Goal: Task Accomplishment & Management: Complete application form

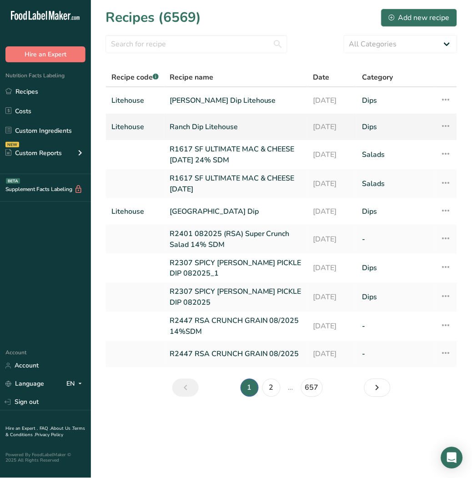
drag, startPoint x: 25, startPoint y: 89, endPoint x: 202, endPoint y: 120, distance: 179.2
click at [25, 89] on link "Recipes" at bounding box center [45, 91] width 91 height 17
click at [413, 23] on div "Add new recipe" at bounding box center [419, 17] width 61 height 11
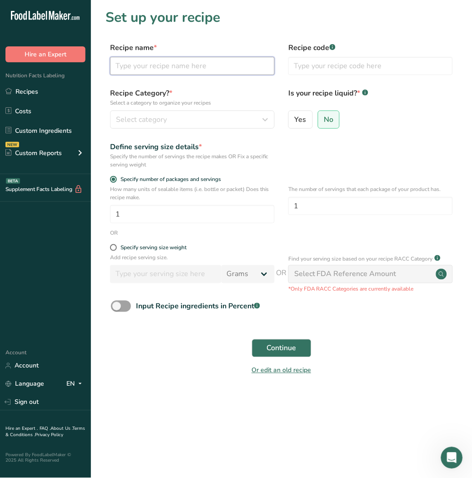
click at [152, 71] on input "text" at bounding box center [192, 66] width 165 height 18
click at [202, 66] on input "QUINOA" at bounding box center [192, 66] width 165 height 18
type input "QUINOA AND CRANBERRY SALAD"
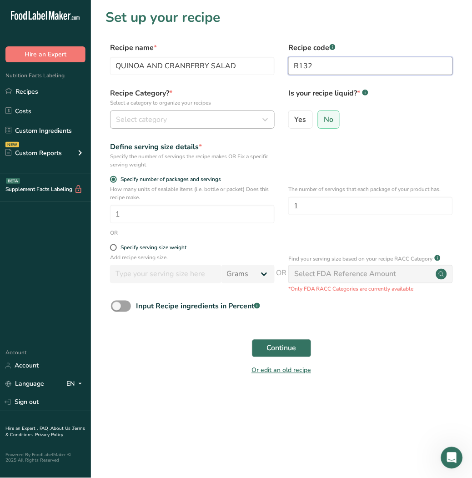
type input "R132"
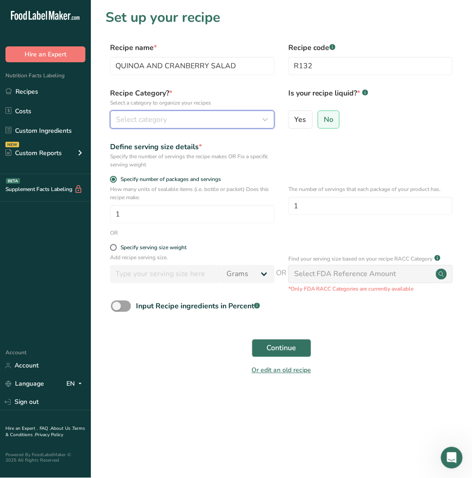
click at [173, 120] on div "Select category" at bounding box center [189, 119] width 147 height 11
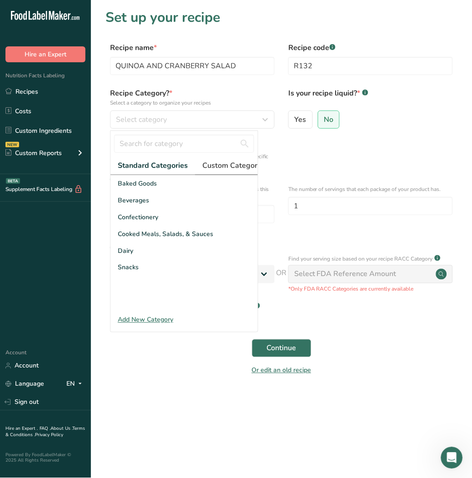
click at [225, 167] on span "Custom Categories .a-a{fill:#347362;}.b-a{fill:#fff;}" at bounding box center [237, 165] width 71 height 11
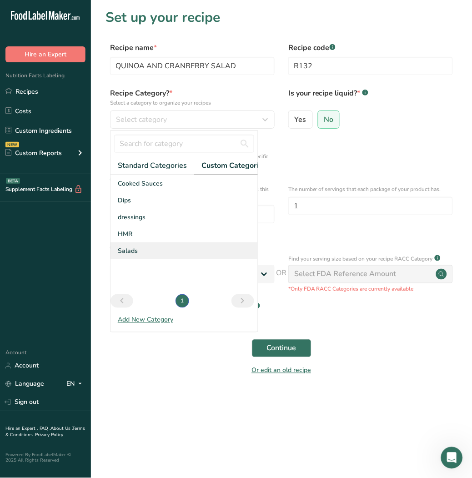
click at [157, 256] on div "Salads" at bounding box center [184, 251] width 147 height 17
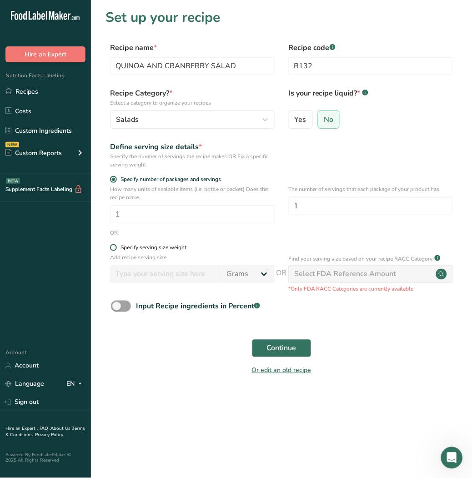
click at [117, 247] on span "Specify serving size weight" at bounding box center [152, 247] width 70 height 7
click at [116, 247] on input "Specify serving size weight" at bounding box center [113, 248] width 6 height 6
radio input "true"
radio input "false"
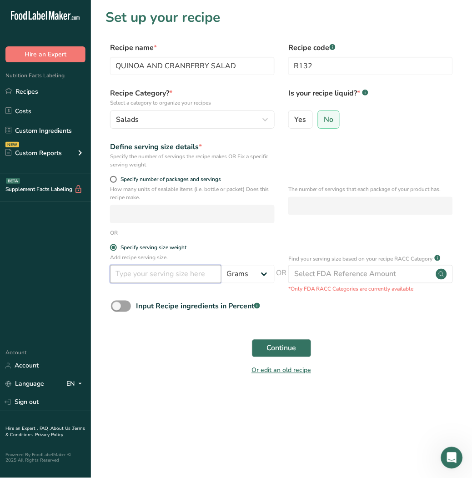
click at [168, 272] on input "number" at bounding box center [165, 274] width 111 height 18
type input "140"
click at [296, 349] on span "Continue" at bounding box center [282, 348] width 30 height 11
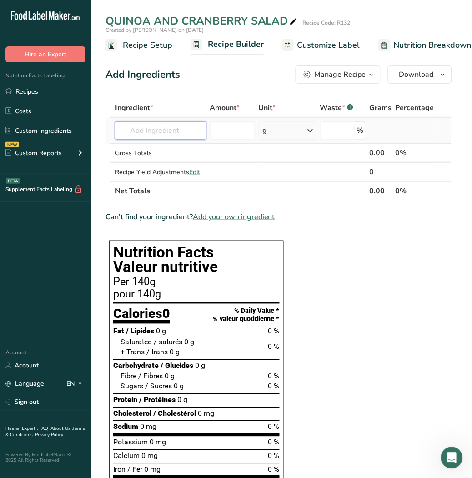
click at [139, 134] on input "text" at bounding box center [160, 130] width 91 height 18
type input "W"
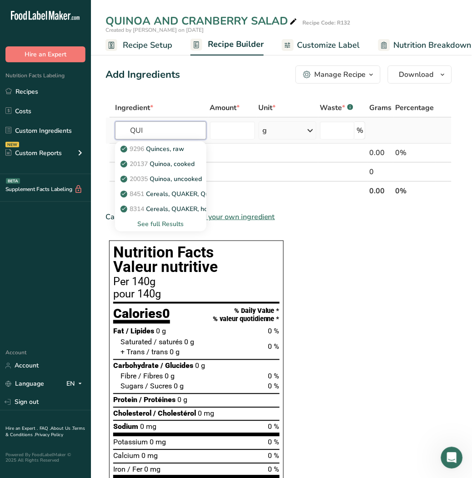
type input "QUI"
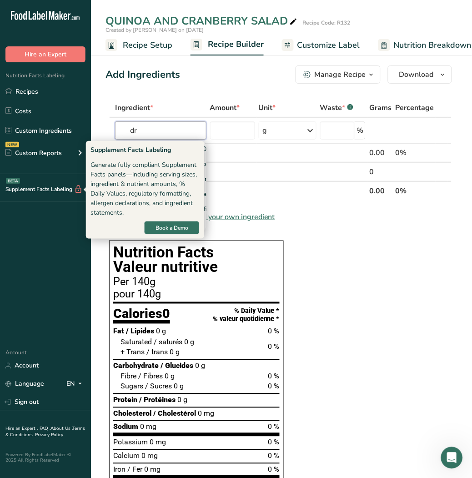
type input "d"
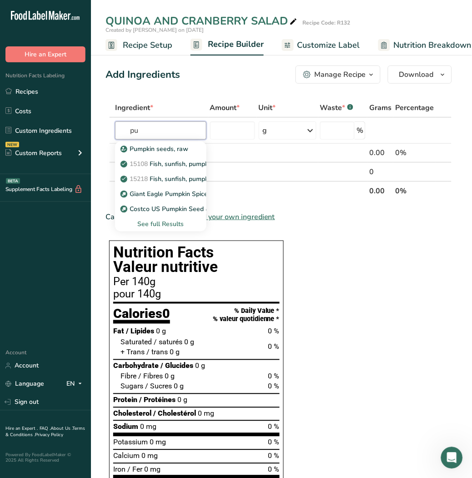
type input "p"
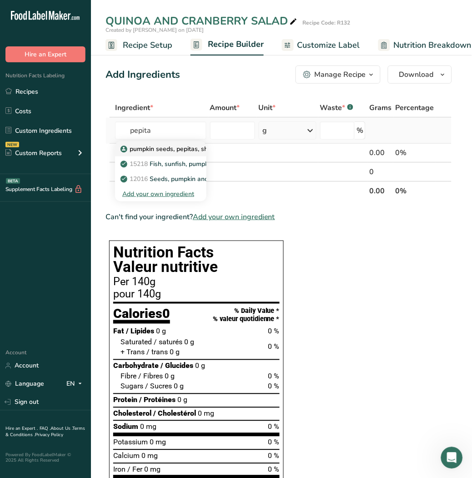
click at [169, 151] on p "pumpkin seeds, pepitas, shelled, organic" at bounding box center [184, 149] width 125 height 10
type input "pumpkin seeds, pepitas, shelled, organic"
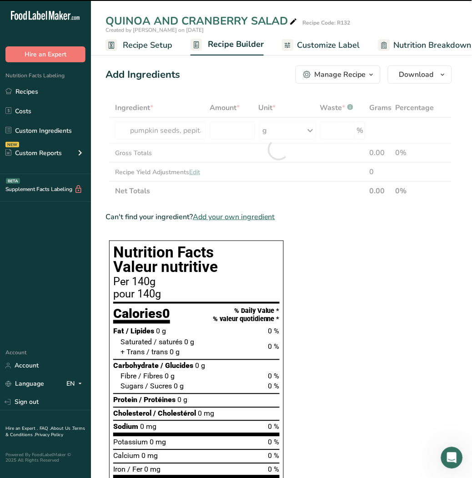
type input "0"
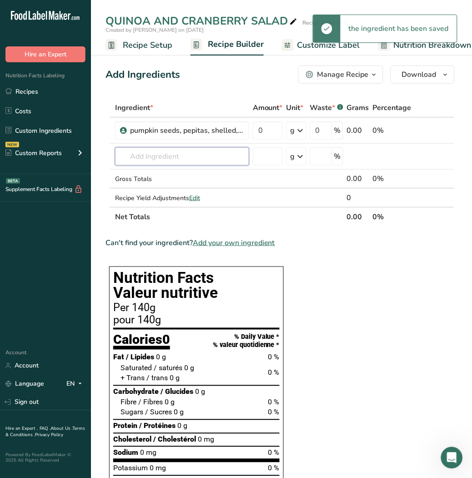
click at [151, 152] on input "text" at bounding box center [182, 156] width 134 height 18
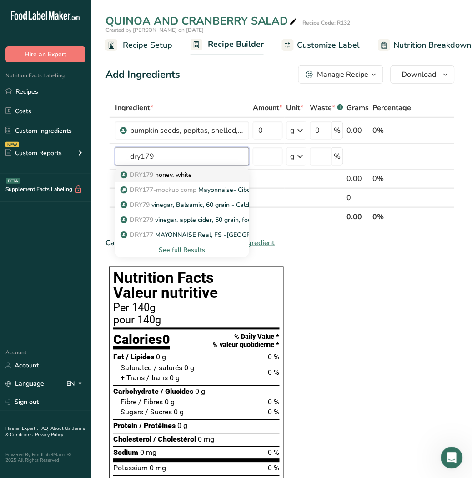
type input "honey, white"
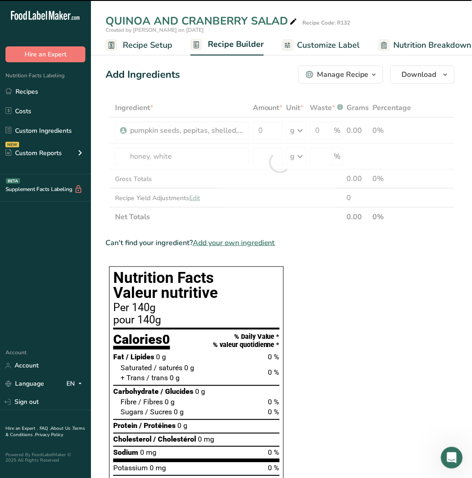
type input "0"
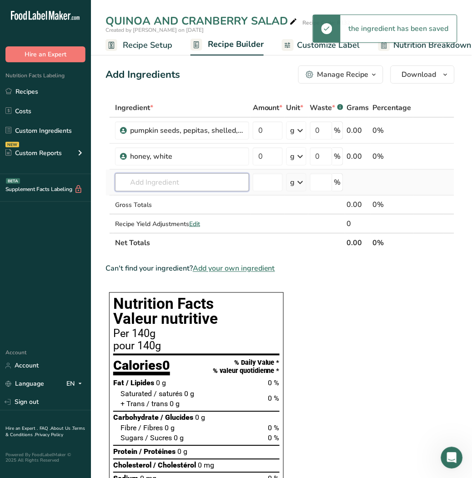
click at [148, 179] on input "text" at bounding box center [182, 182] width 134 height 18
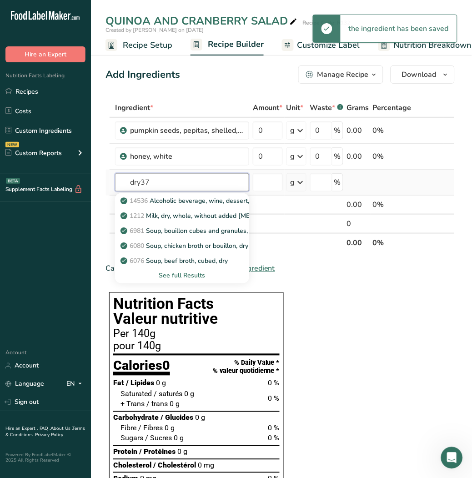
type input "dry378"
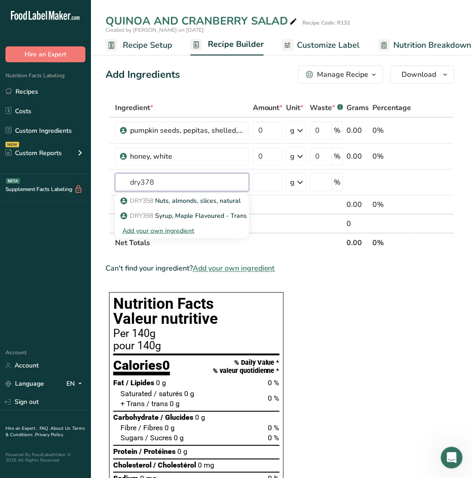
drag, startPoint x: 170, startPoint y: 180, endPoint x: 101, endPoint y: 179, distance: 68.7
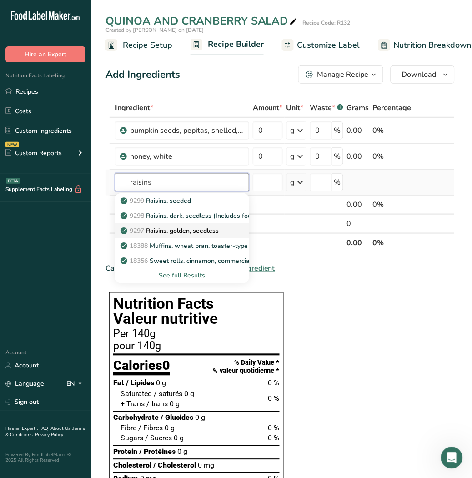
type input "raisins"
click at [184, 233] on p "9297 Raisins, golden, seedless" at bounding box center [170, 231] width 96 height 10
type input "Raisins, golden, seedless"
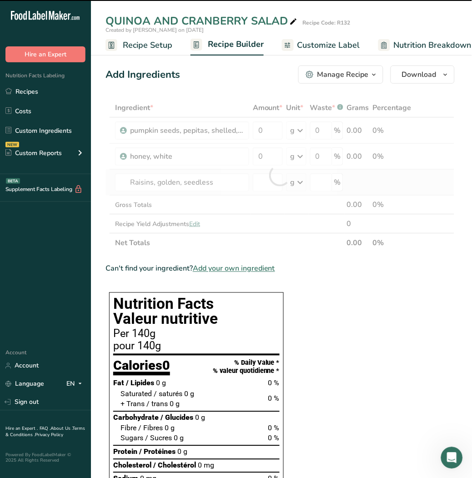
type input "0"
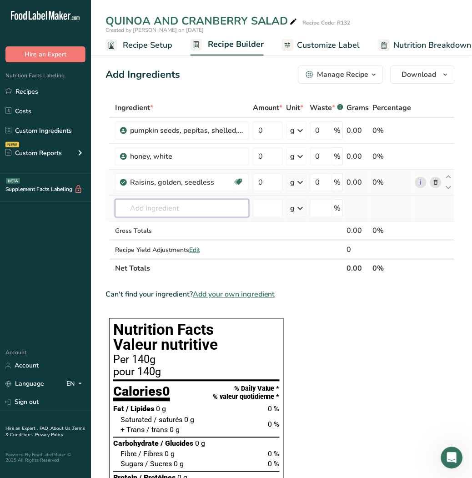
click at [149, 215] on input "text" at bounding box center [182, 208] width 134 height 18
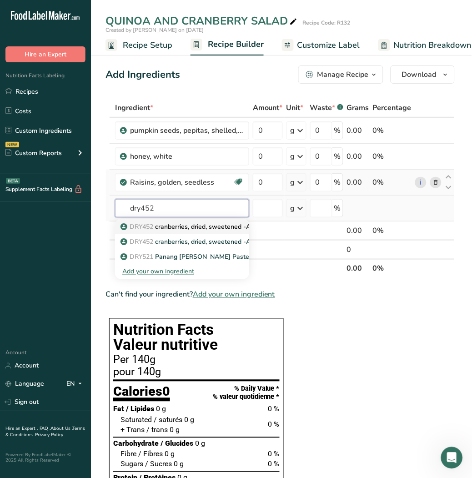
type input "dry452"
click at [161, 228] on p "DRY452 cranberries, dried, sweetened -Atoka -K" at bounding box center [197, 227] width 150 height 10
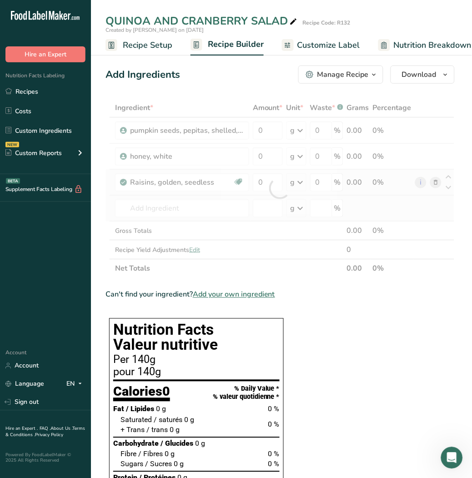
type input "cranberries, dried, sweetened -Atoka -K"
type input "0"
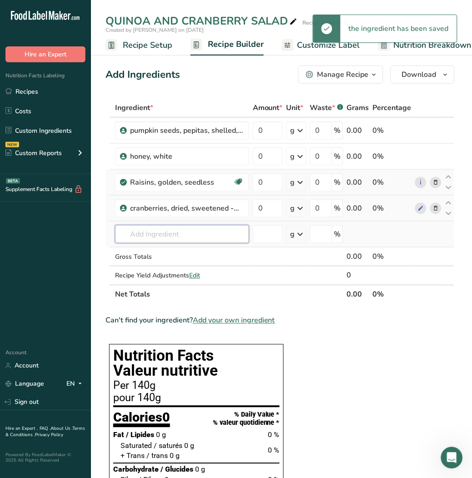
click at [160, 235] on input "text" at bounding box center [182, 234] width 134 height 18
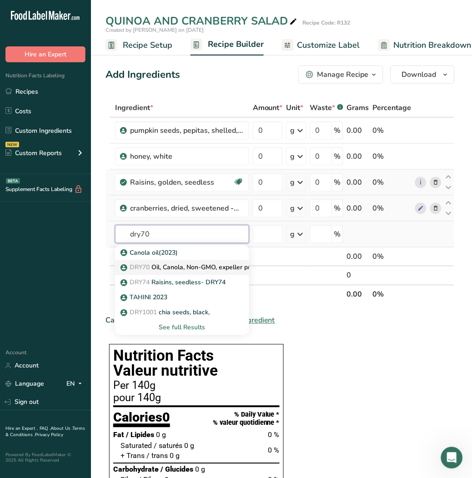
type input "dry70"
click at [163, 271] on p "DRY70 Oil, Canola, Non-GMO, expeller pressed, RBD" at bounding box center [203, 268] width 162 height 10
type input "Oil, Canola, Non-GMO, expeller pressed, RBD"
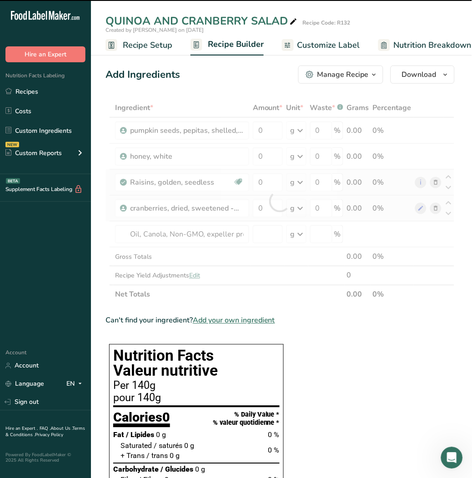
type input "0"
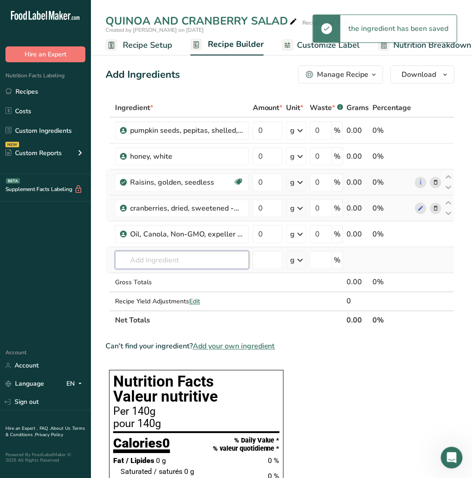
click at [156, 258] on input "text" at bounding box center [182, 260] width 134 height 18
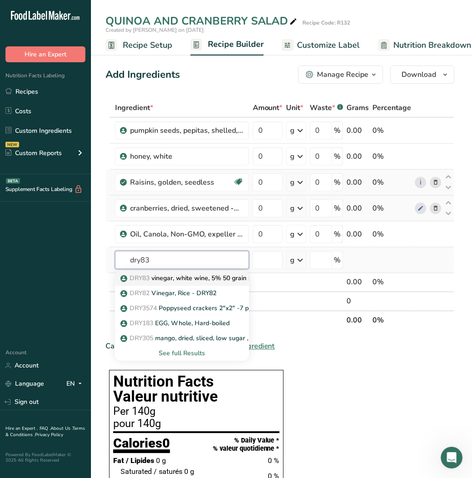
type input "dry83"
click at [168, 280] on p "DRY83 vinegar, white wine, 5% 50 grain [GEOGRAPHIC_DATA]" at bounding box center [218, 279] width 192 height 10
type input "vinegar, white wine, 5% 50 grain [GEOGRAPHIC_DATA]"
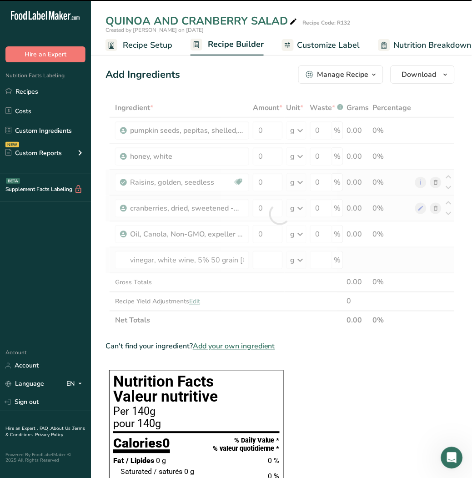
type input "0"
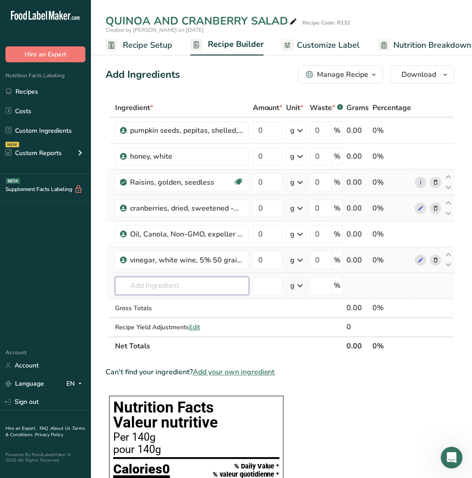
click at [162, 286] on input "text" at bounding box center [182, 286] width 134 height 18
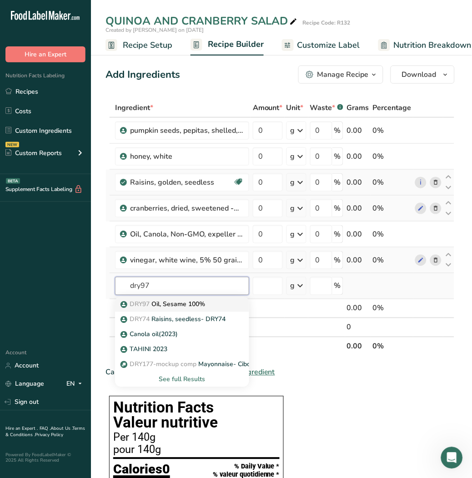
type input "dry97"
click at [171, 307] on p "DRY97 Oil, Sesame 100%" at bounding box center [163, 305] width 83 height 10
type input "Oil, Sesame 100%"
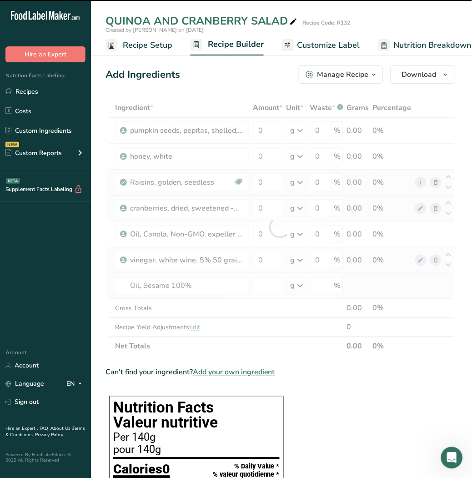
type input "0"
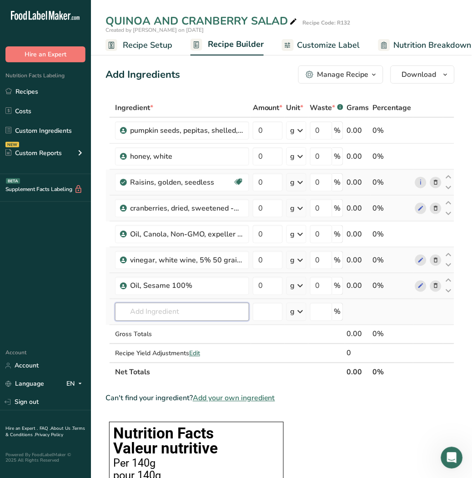
click at [172, 311] on input "text" at bounding box center [182, 312] width 134 height 18
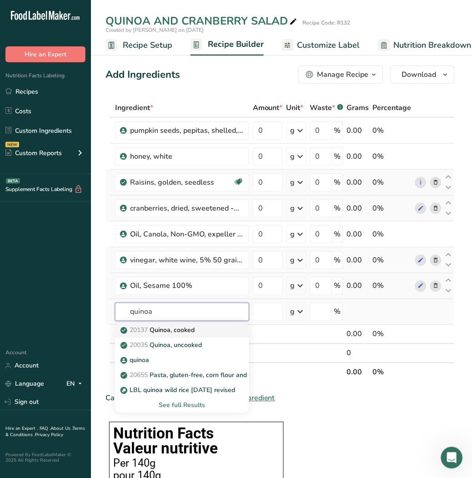
type input "quinoa"
click at [169, 334] on p "20137 Quinoa, cooked" at bounding box center [158, 331] width 72 height 10
type input "Quinoa, cooked"
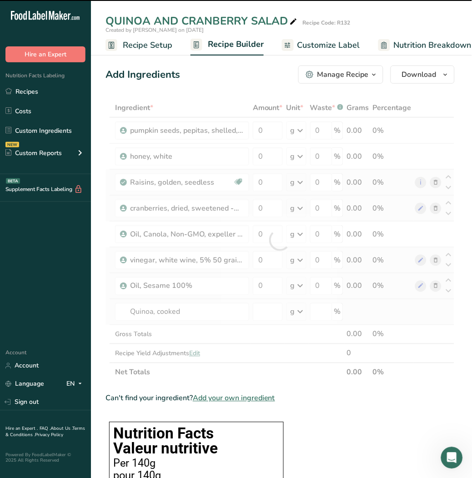
type input "0"
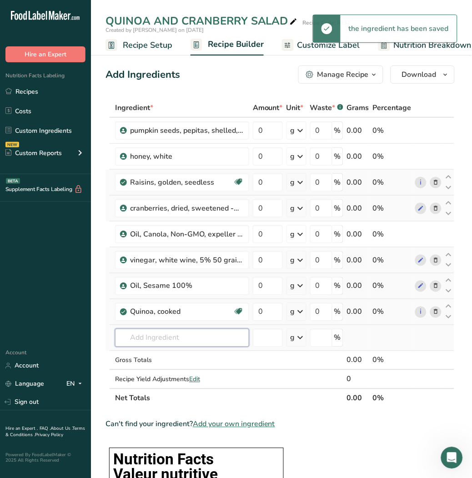
click at [169, 335] on input "text" at bounding box center [182, 338] width 134 height 18
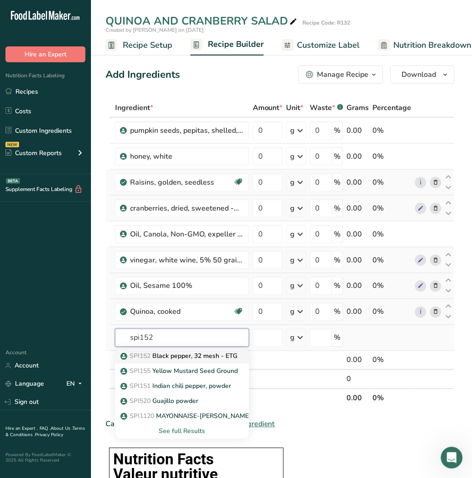
type input "spi152"
click at [177, 354] on p "SPI152 Black pepper, 32 mesh - ETG" at bounding box center [179, 357] width 115 height 10
type input "Black pepper, 32 mesh - ETG"
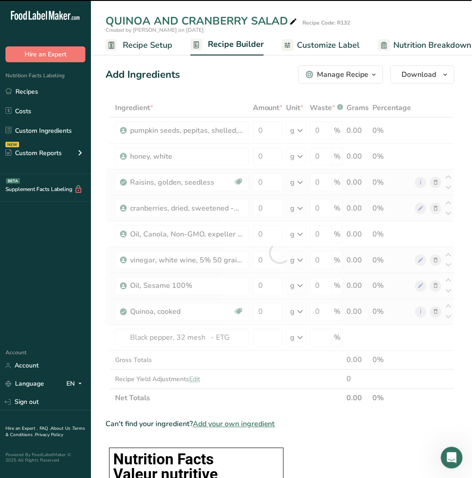
type input "0"
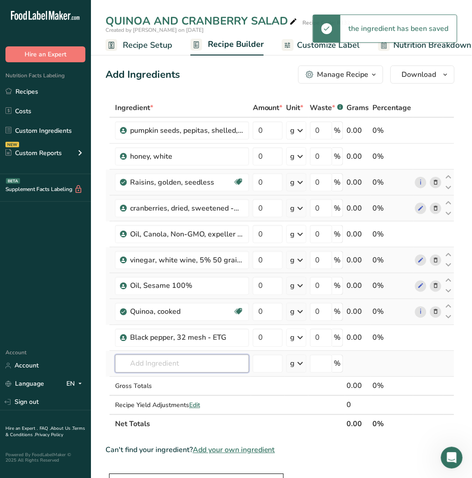
click at [162, 368] on input "text" at bounding box center [182, 364] width 134 height 18
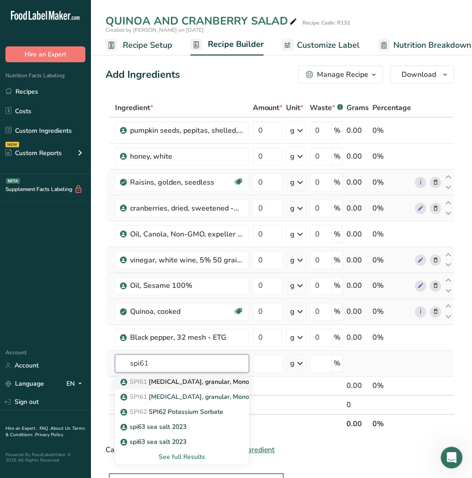
type input "spi61"
click at [188, 386] on p "SPI61 [MEDICAL_DATA], granular, Monohydrate" at bounding box center [196, 383] width 149 height 10
type input "[MEDICAL_DATA], granular, Monohydrate"
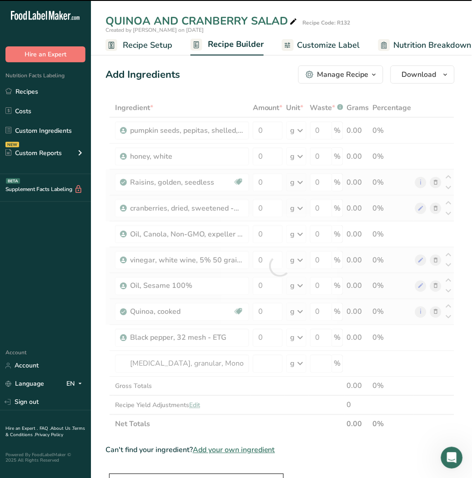
type input "0"
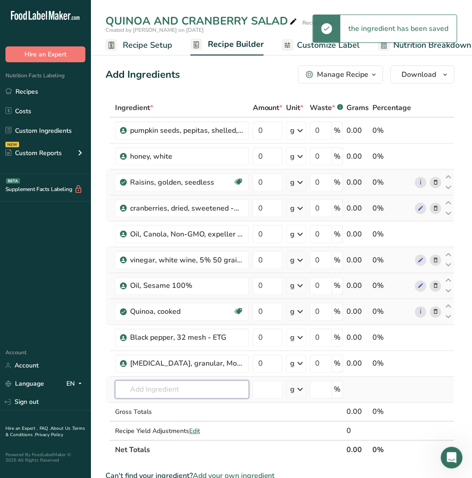
click at [157, 396] on input "text" at bounding box center [182, 390] width 134 height 18
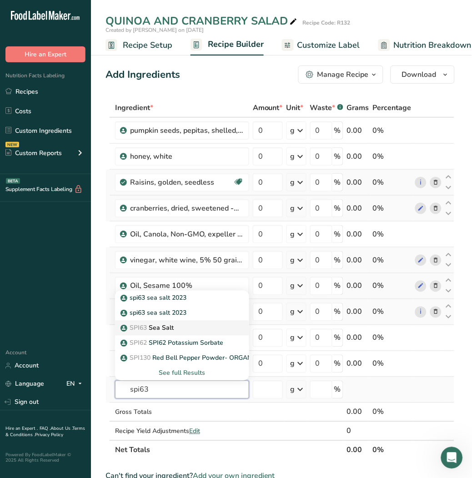
type input "spi63"
click at [168, 329] on p "SPI63 Sea Salt" at bounding box center [147, 329] width 51 height 10
type input "Sea Salt"
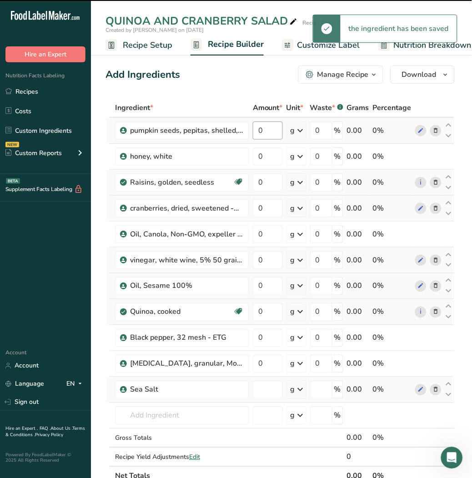
type input "0"
click at [270, 133] on input "0" at bounding box center [268, 130] width 30 height 18
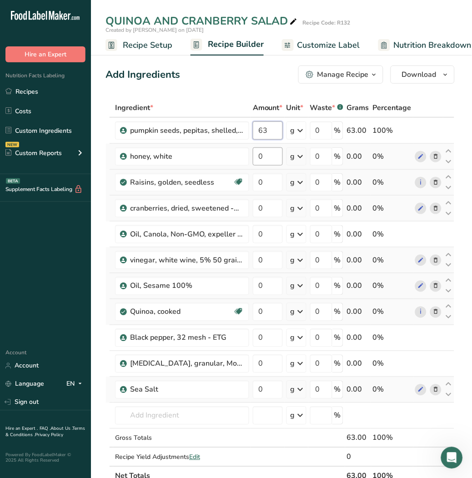
type input "63"
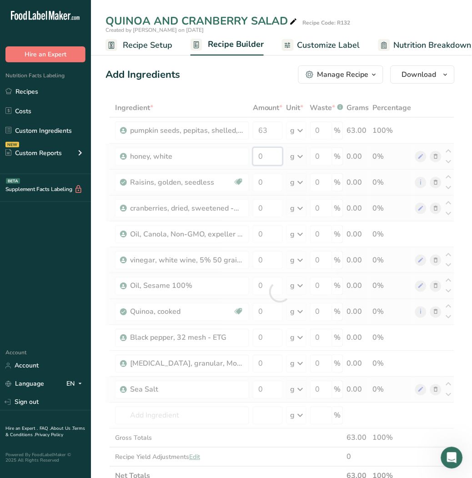
click at [263, 154] on div "Ingredient * Amount * Unit * Waste * .a-a{fill:#347362;}.b-a{fill:#fff;} Grams …" at bounding box center [280, 292] width 349 height 388
type input "0"
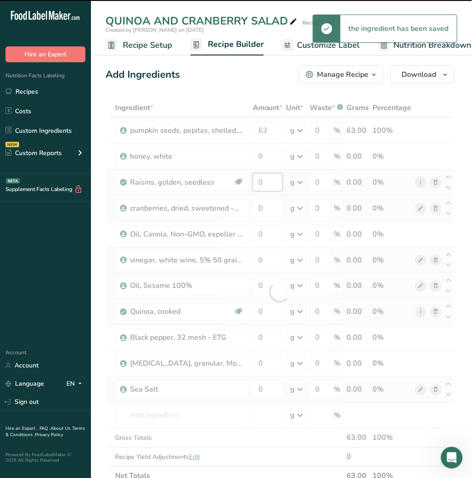
click at [267, 186] on div "Ingredient * Amount * Unit * Waste * .a-a{fill:#347362;}.b-a{fill:#fff;} Grams …" at bounding box center [280, 292] width 349 height 388
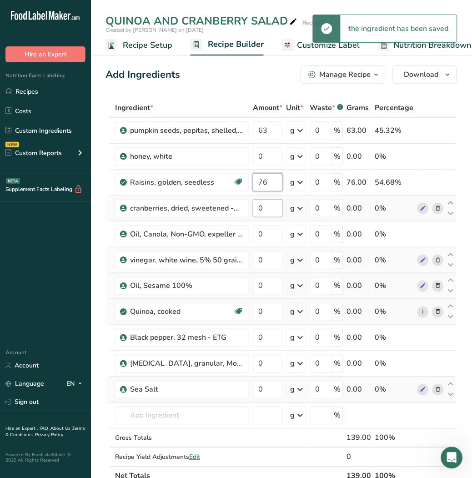
type input "76"
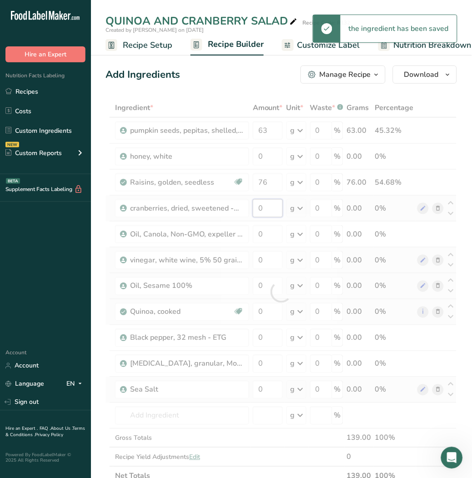
click at [266, 211] on div "Ingredient * Amount * Unit * Waste * .a-a{fill:#347362;}.b-a{fill:#fff;} Grams …" at bounding box center [282, 292] width 352 height 388
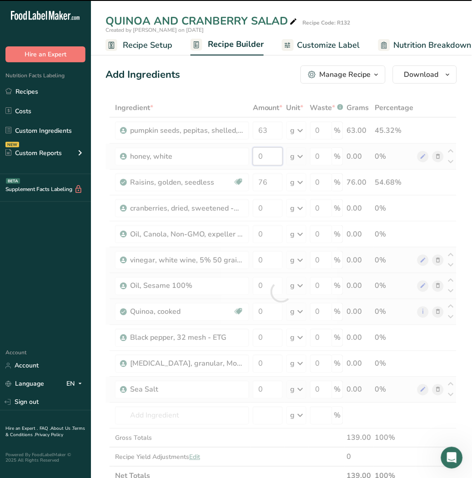
click at [267, 160] on div "Ingredient * Amount * Unit * Waste * .a-a{fill:#347362;}.b-a{fill:#fff;} Grams …" at bounding box center [282, 292] width 352 height 388
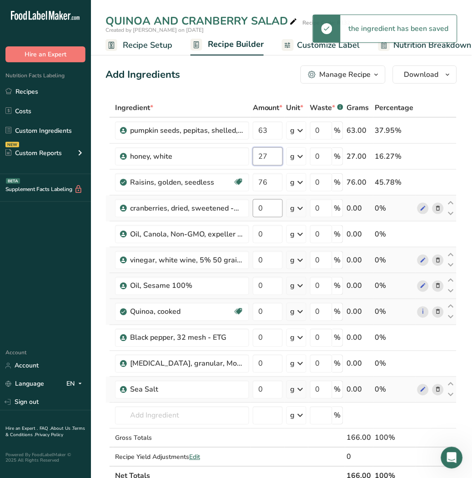
type input "27"
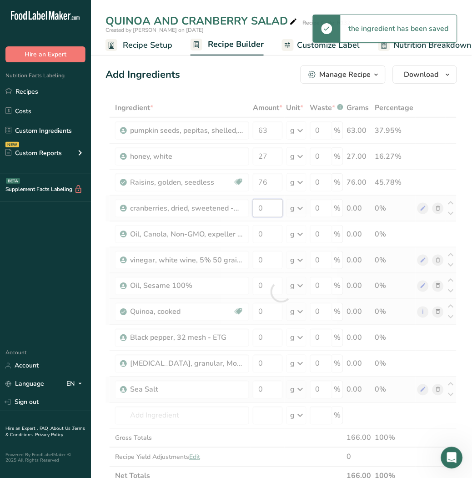
click at [272, 206] on div "Ingredient * Amount * Unit * Waste * .a-a{fill:#347362;}.b-a{fill:#fff;} Grams …" at bounding box center [282, 292] width 352 height 388
click at [268, 233] on div "Ingredient * Amount * Unit * Waste * .a-a{fill:#347362;}.b-a{fill:#fff;} Grams …" at bounding box center [282, 292] width 352 height 388
click at [268, 233] on div at bounding box center [282, 292] width 352 height 388
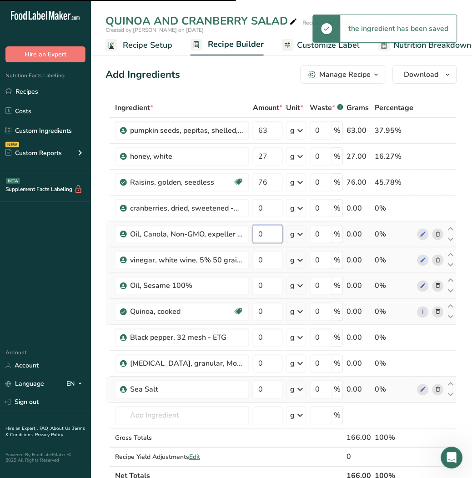
click at [265, 233] on input "0" at bounding box center [268, 234] width 30 height 18
type input "87"
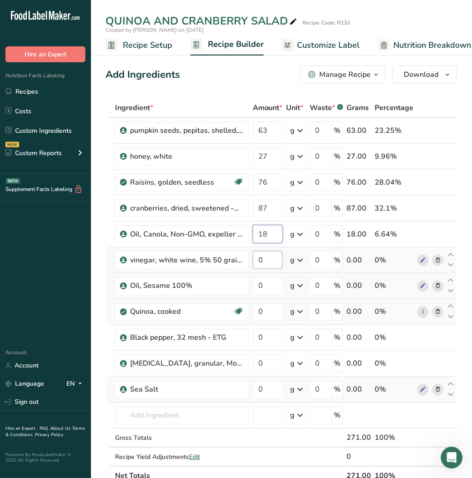
type input "18"
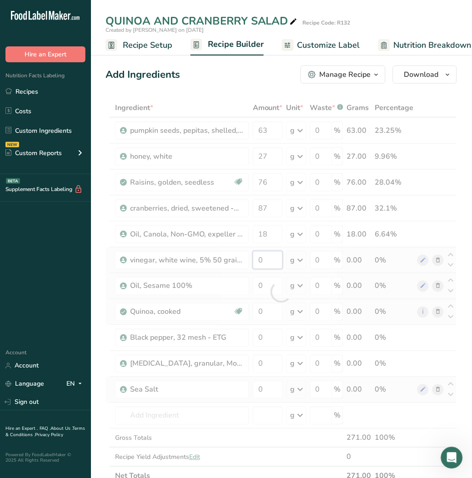
click at [264, 257] on div "Ingredient * Amount * Unit * Waste * .a-a{fill:#347362;}.b-a{fill:#fff;} Grams …" at bounding box center [282, 292] width 352 height 388
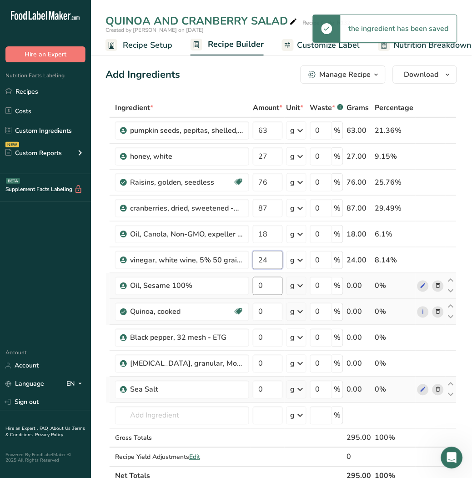
type input "24"
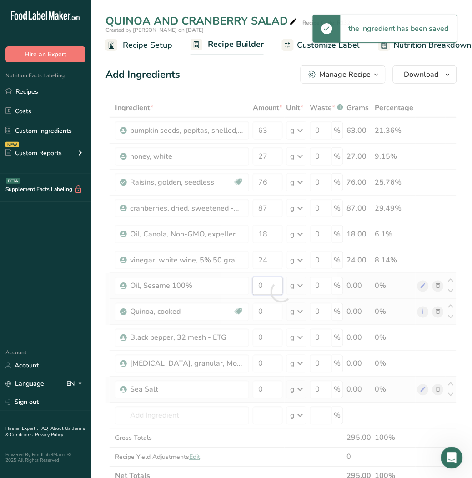
click at [270, 281] on div "Ingredient * Amount * Unit * Waste * .a-a{fill:#347362;}.b-a{fill:#fff;} Grams …" at bounding box center [282, 292] width 352 height 388
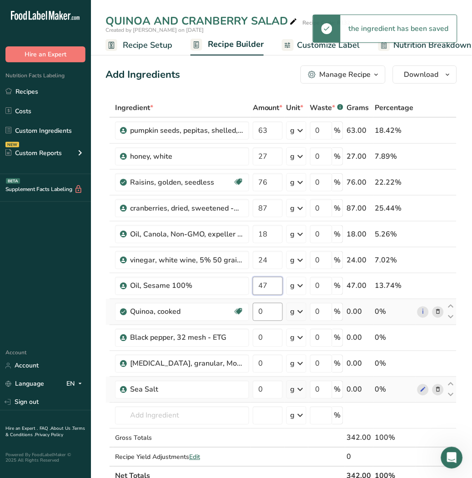
type input "47"
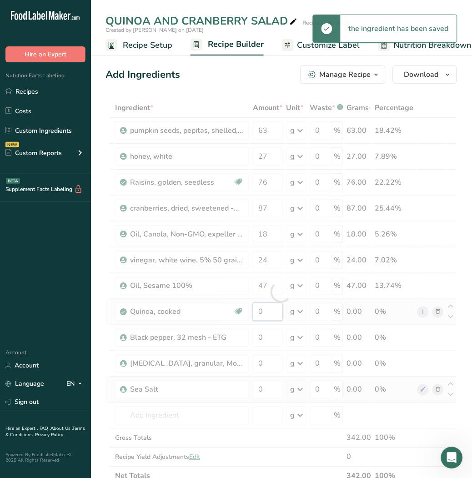
click at [268, 313] on div "Ingredient * Amount * Unit * Waste * .a-a{fill:#347362;}.b-a{fill:#fff;} Grams …" at bounding box center [282, 292] width 352 height 388
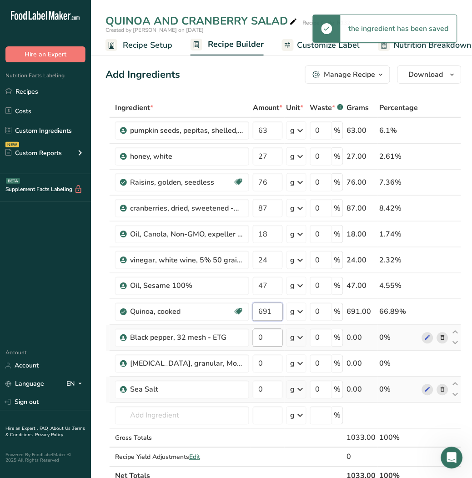
type input "691"
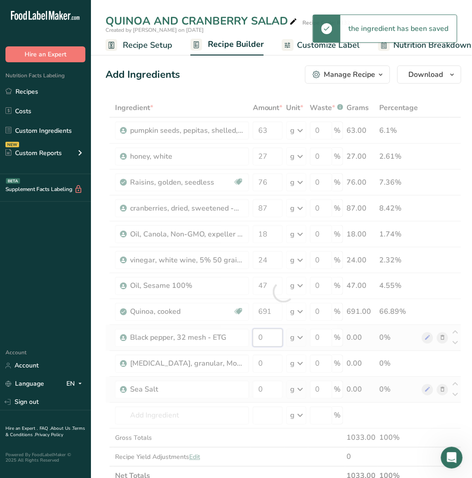
click at [269, 340] on div "Ingredient * Amount * Unit * Waste * .a-a{fill:#347362;}.b-a{fill:#fff;} Grams …" at bounding box center [284, 292] width 356 height 388
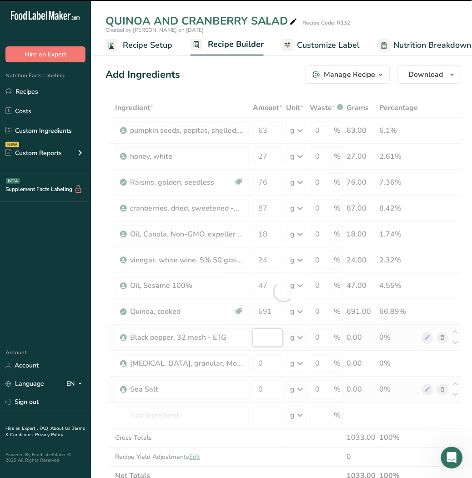
type input "0"
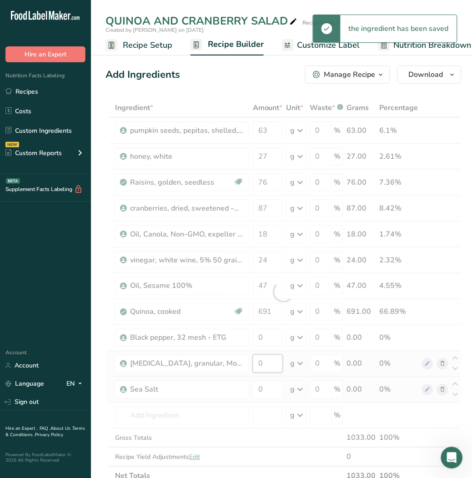
click at [266, 367] on div "Ingredient * Amount * Unit * Waste * .a-a{fill:#347362;}.b-a{fill:#fff;} Grams …" at bounding box center [284, 292] width 356 height 388
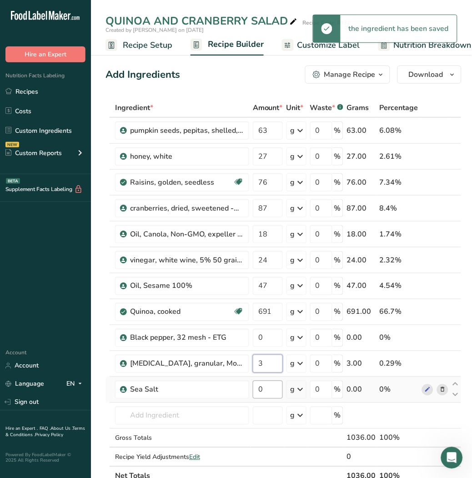
type input "3"
click at [268, 392] on div "Ingredient * Amount * Unit * Waste * .a-a{fill:#347362;}.b-a{fill:#fff;} Grams …" at bounding box center [284, 292] width 356 height 388
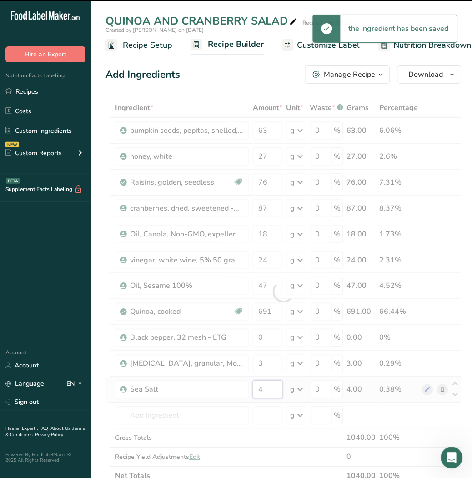
type input "0"
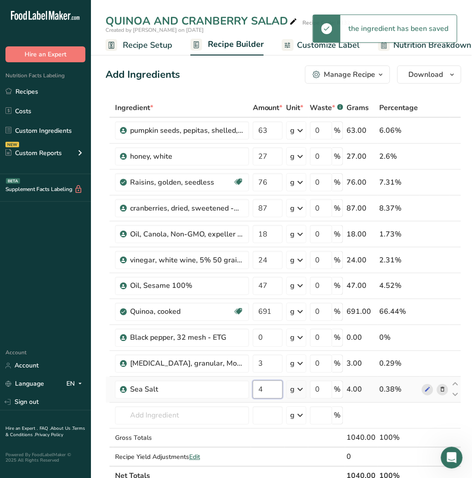
type input "4"
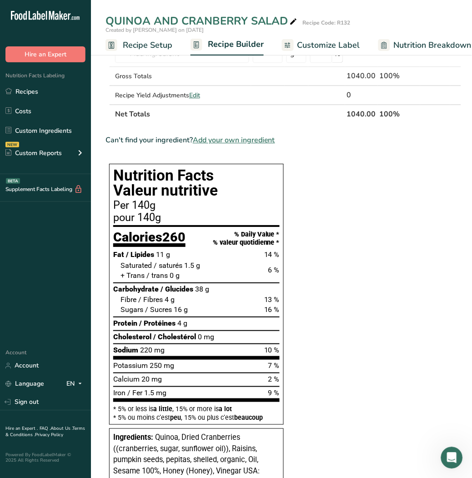
scroll to position [362, 0]
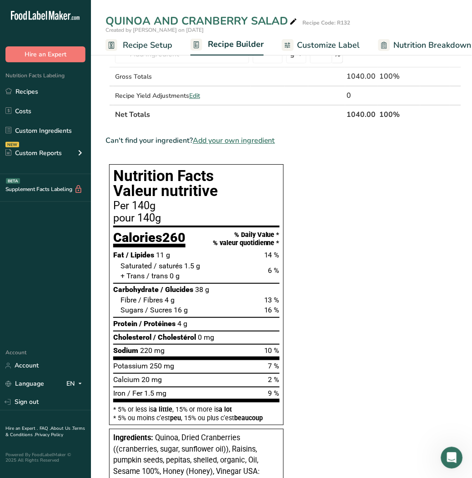
click at [137, 49] on div "QUINOA AND CRANBERRY SALAD Recipe Code: R132 Created by [PERSON_NAME] on [DATE]…" at bounding box center [281, 403] width 381 height 1435
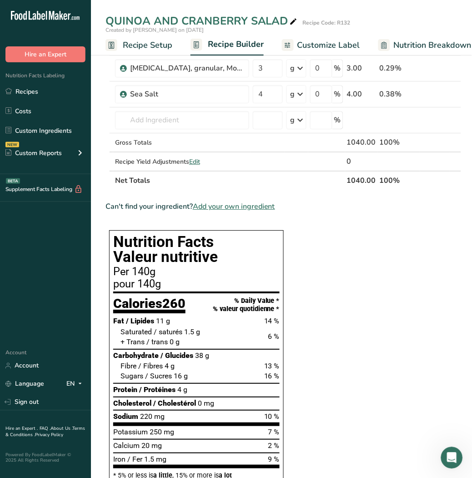
click at [123, 45] on span "Recipe Setup" at bounding box center [148, 45] width 50 height 12
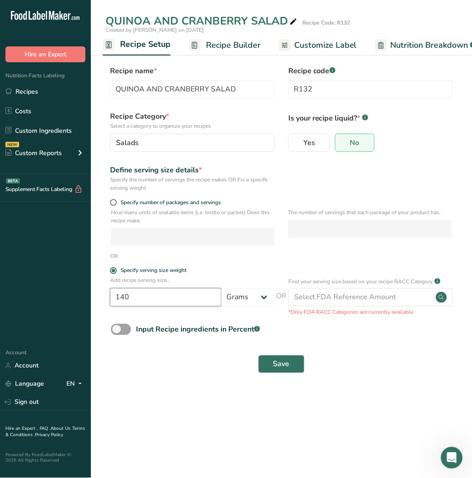
click at [153, 298] on input "140" at bounding box center [165, 297] width 111 height 18
type input "100"
click at [292, 362] on button "Save" at bounding box center [281, 364] width 46 height 18
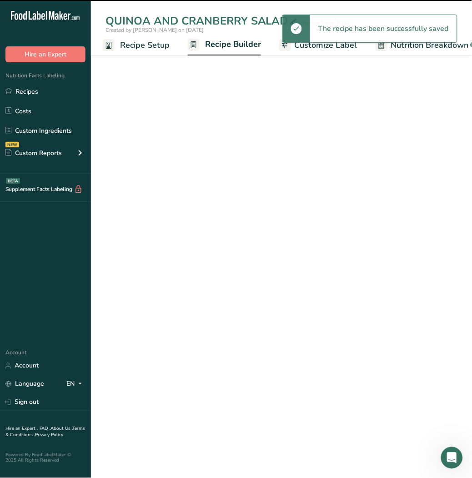
click at [243, 43] on span "Recipe Builder" at bounding box center [233, 44] width 56 height 12
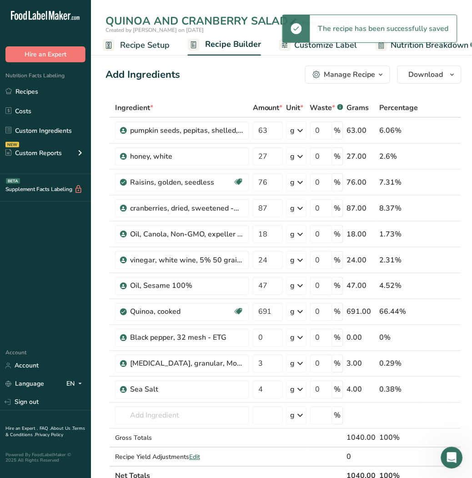
scroll to position [0, 88]
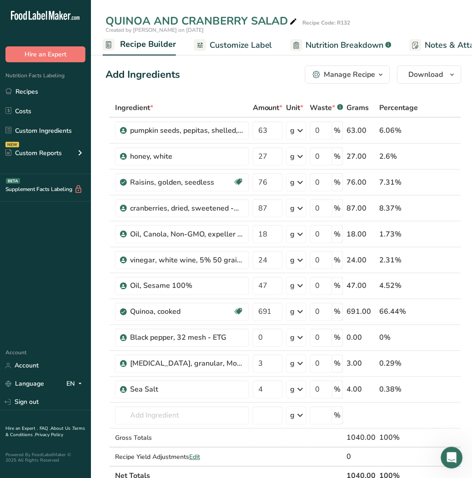
click at [348, 43] on span "Nutrition Breakdown" at bounding box center [345, 45] width 78 height 12
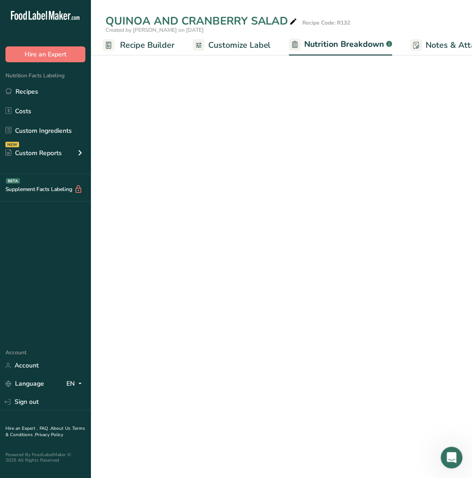
scroll to position [0, 214]
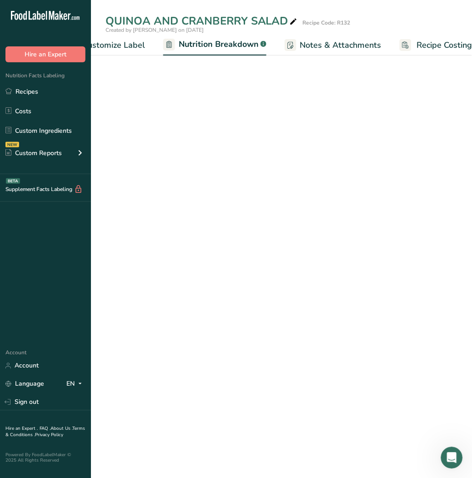
select select "Calories"
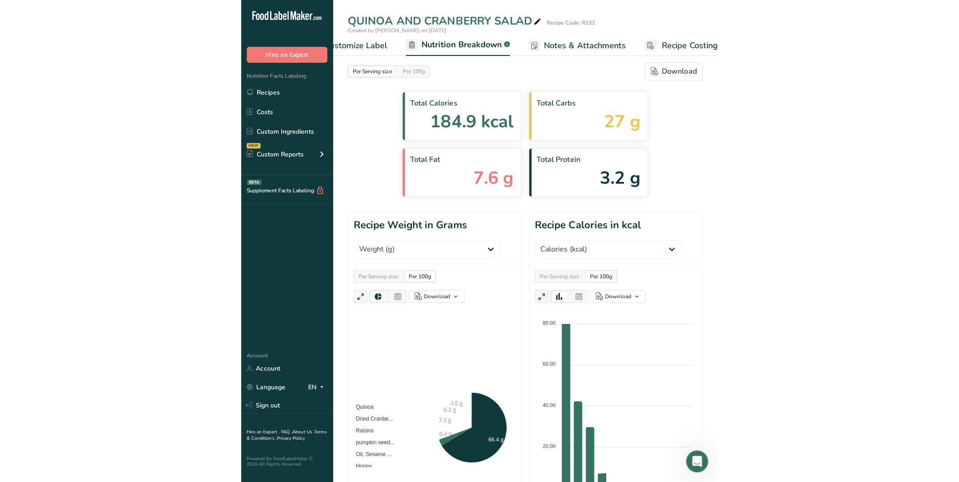
scroll to position [0, 228]
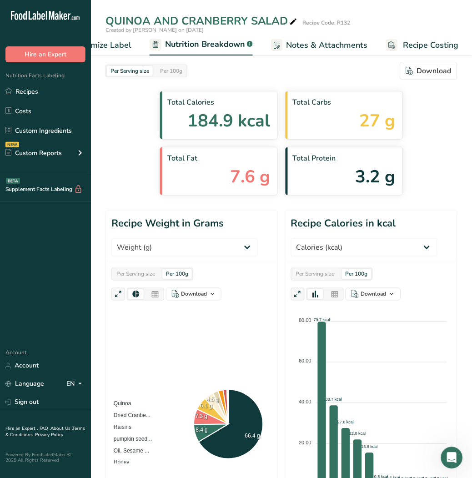
click at [222, 39] on span "Nutrition Breakdown" at bounding box center [205, 44] width 80 height 12
click at [191, 45] on span "Nutrition Breakdown" at bounding box center [205, 44] width 80 height 12
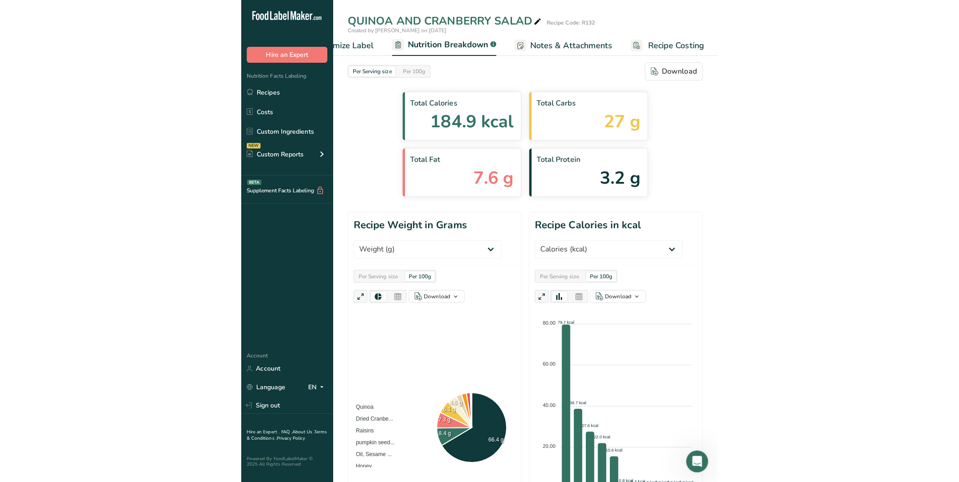
scroll to position [0, 0]
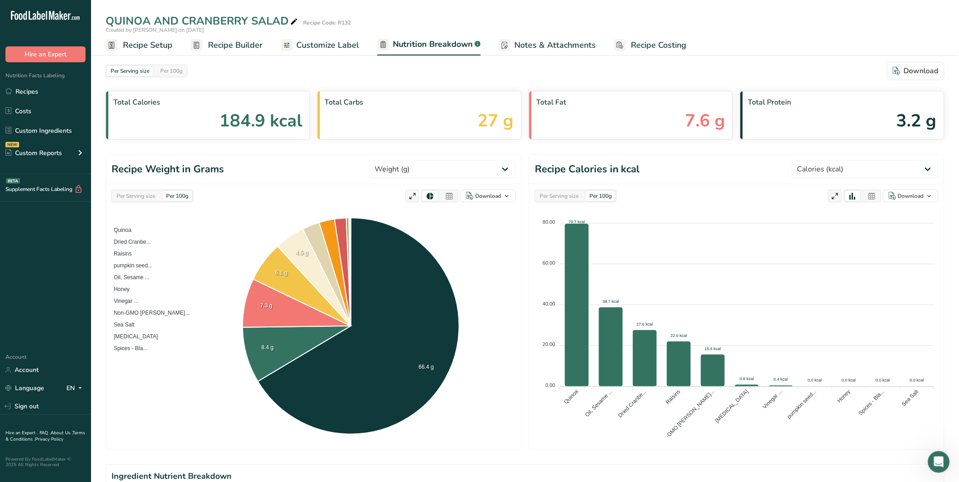
click at [222, 44] on span "Recipe Builder" at bounding box center [235, 45] width 55 height 12
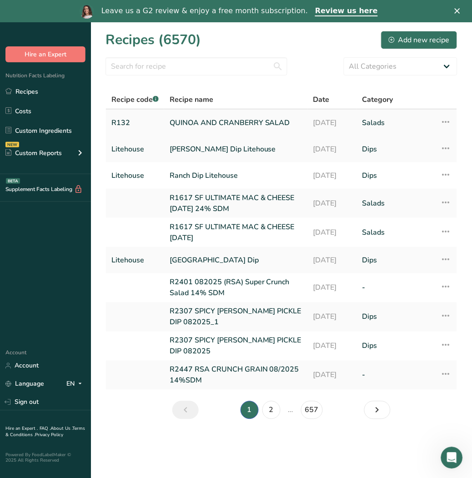
click at [202, 116] on link "QUINOA AND CRANBERRY SALAD" at bounding box center [236, 122] width 133 height 19
